Goal: Information Seeking & Learning: Learn about a topic

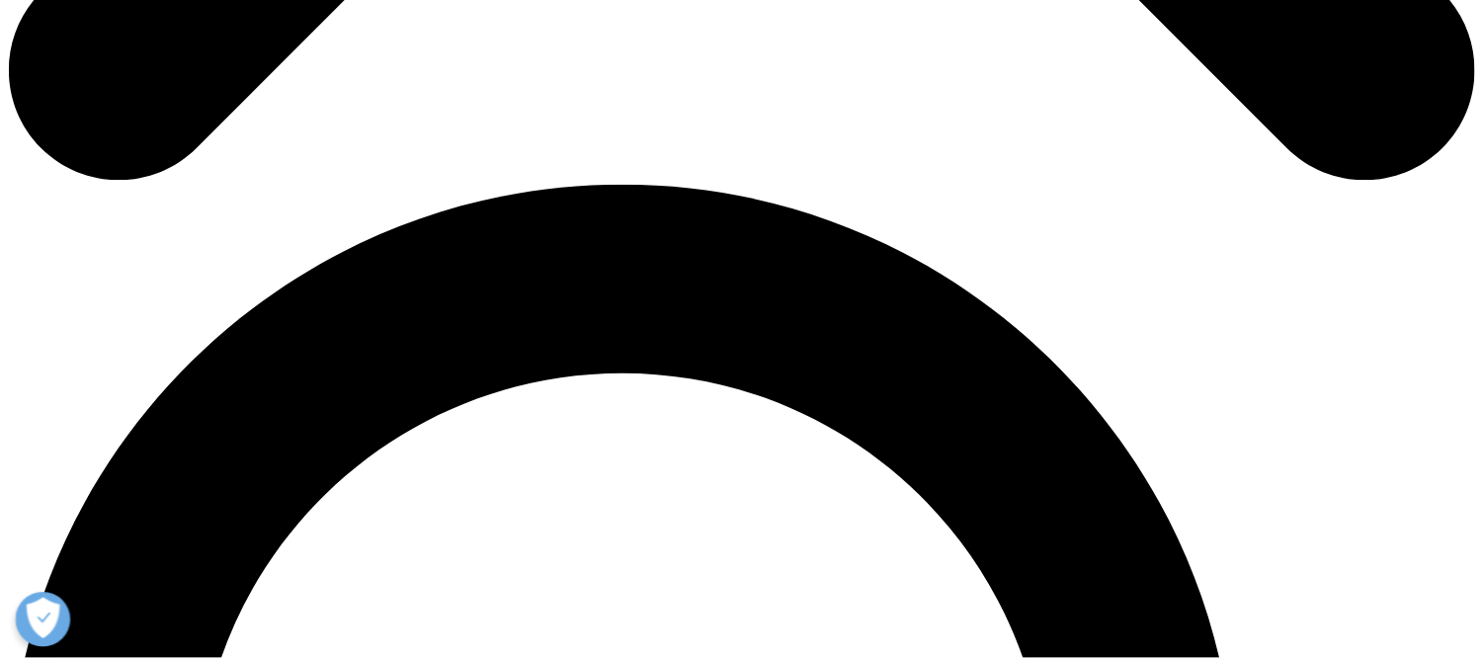
scroll to position [1186, 0]
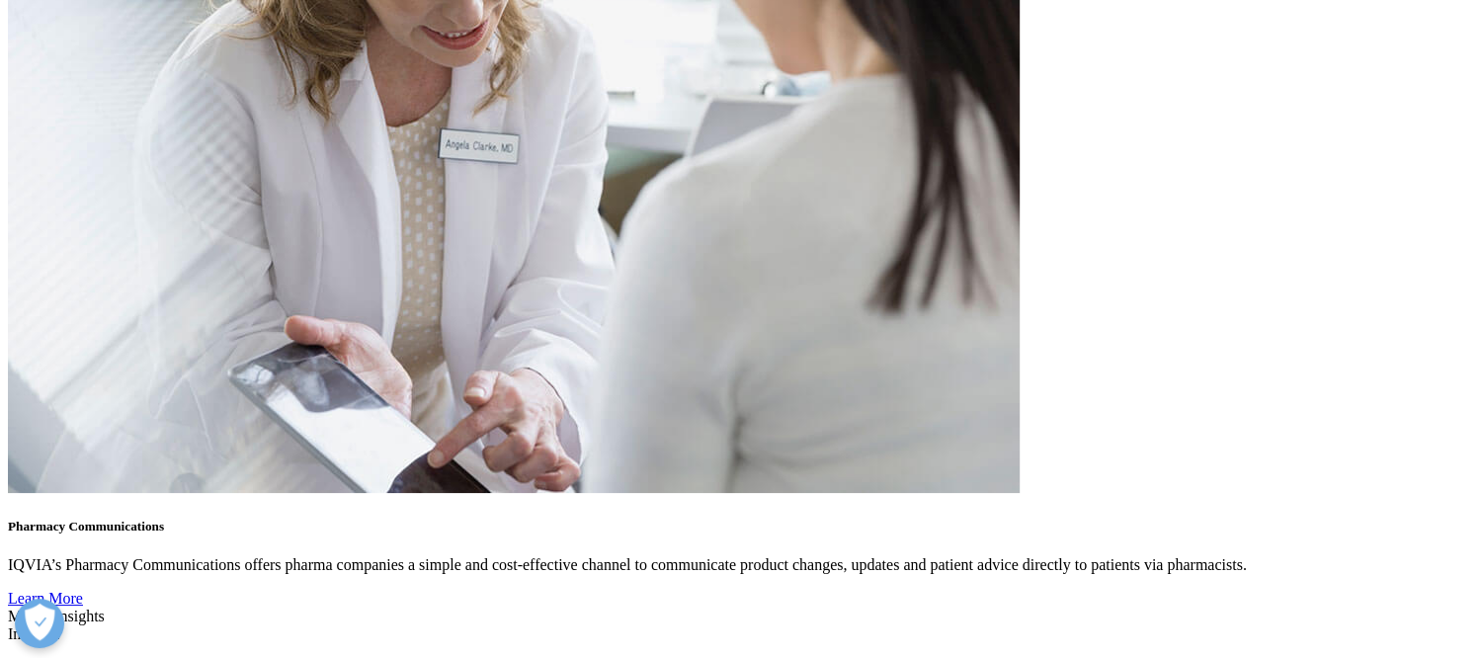
scroll to position [3728, 0]
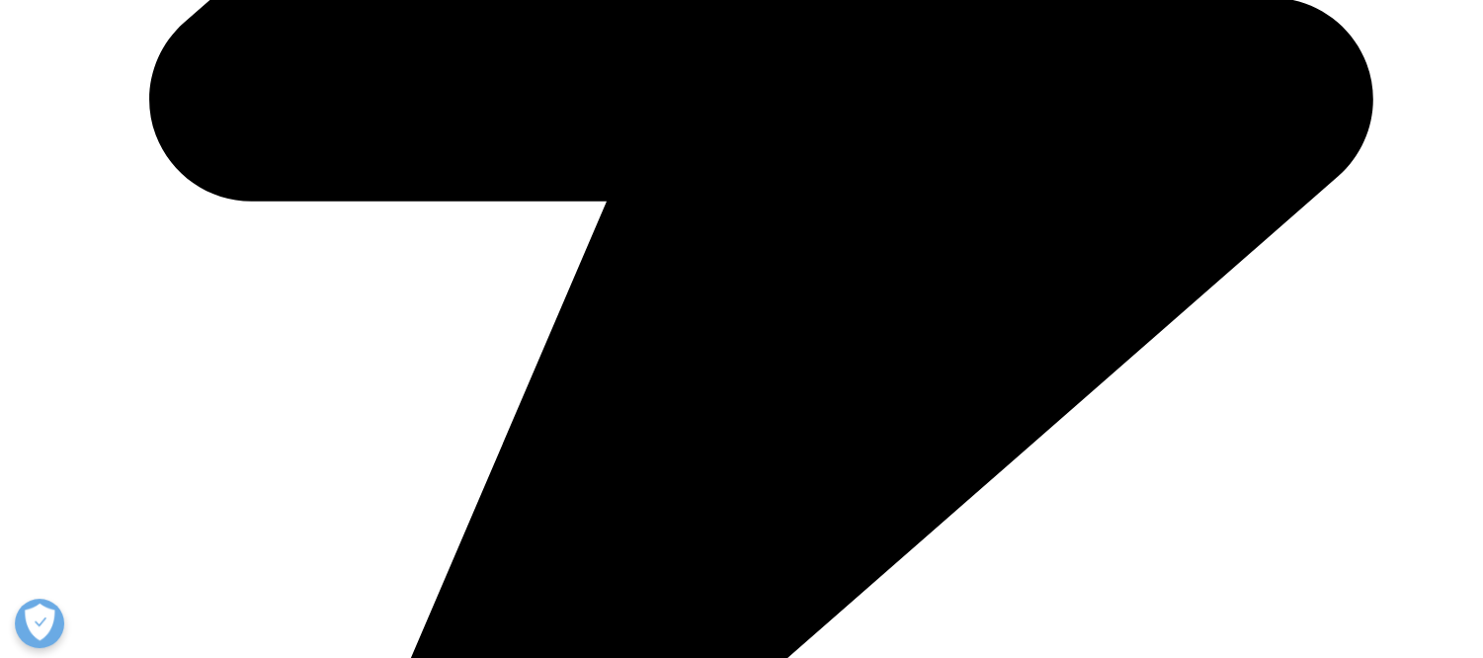
scroll to position [1756, 0]
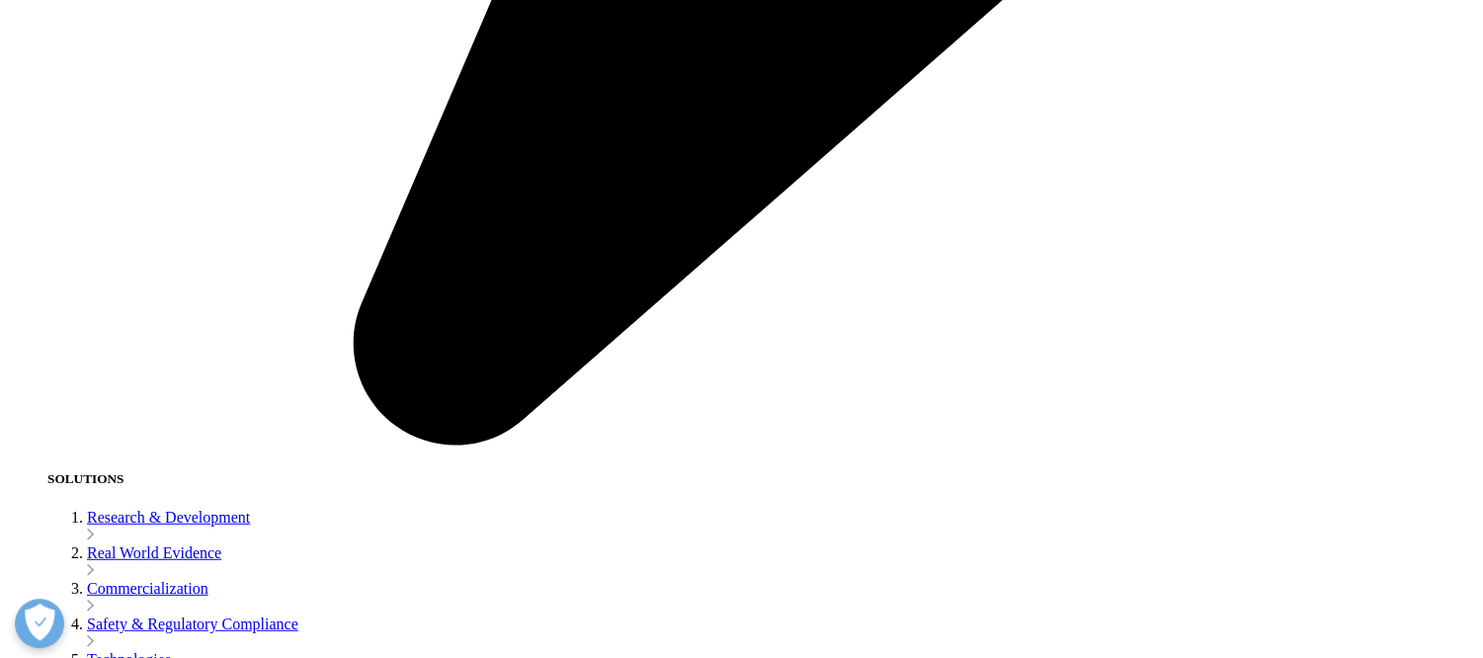
scroll to position [3953, 0]
